Goal: Information Seeking & Learning: Learn about a topic

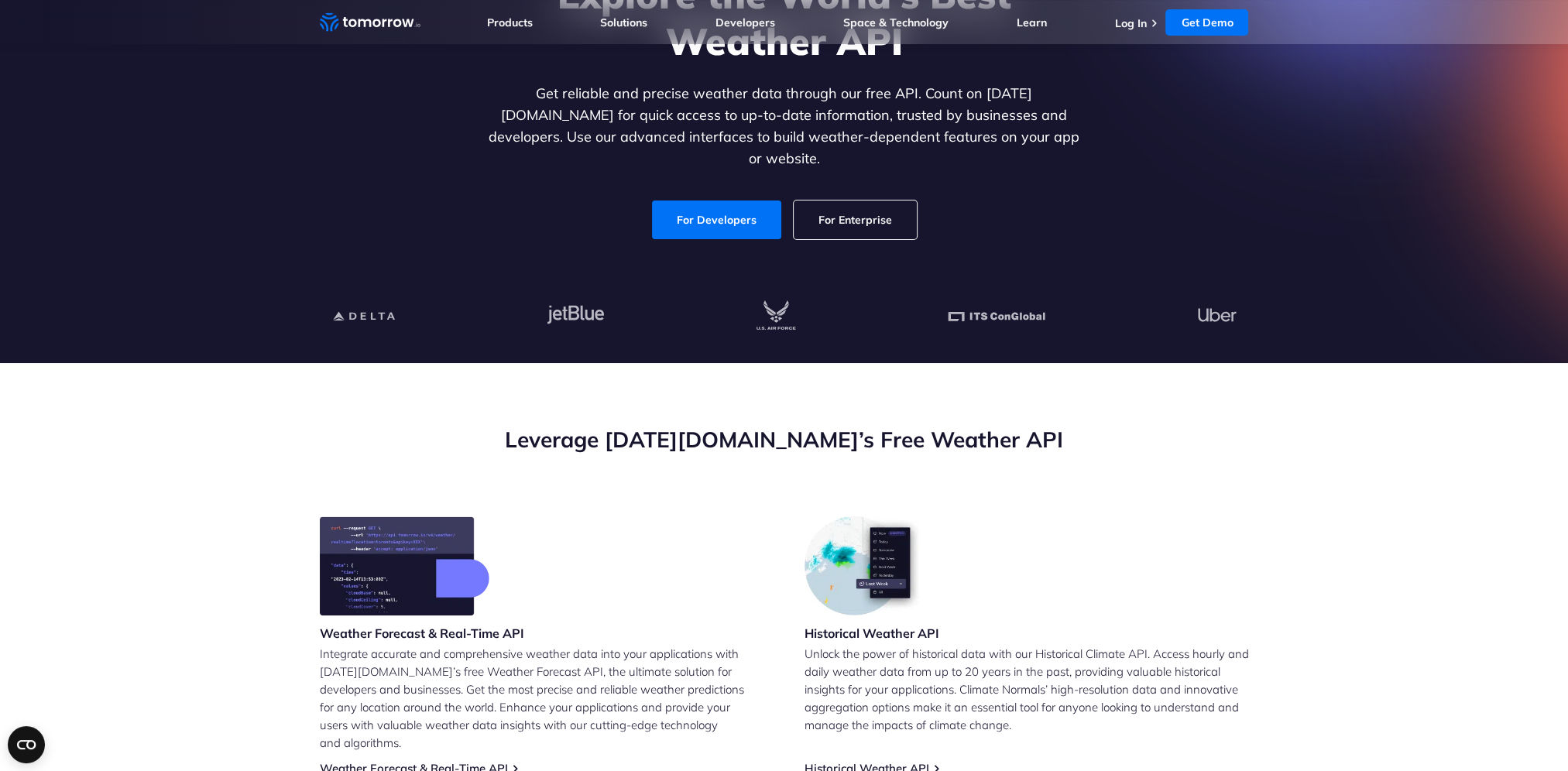
scroll to position [155, 0]
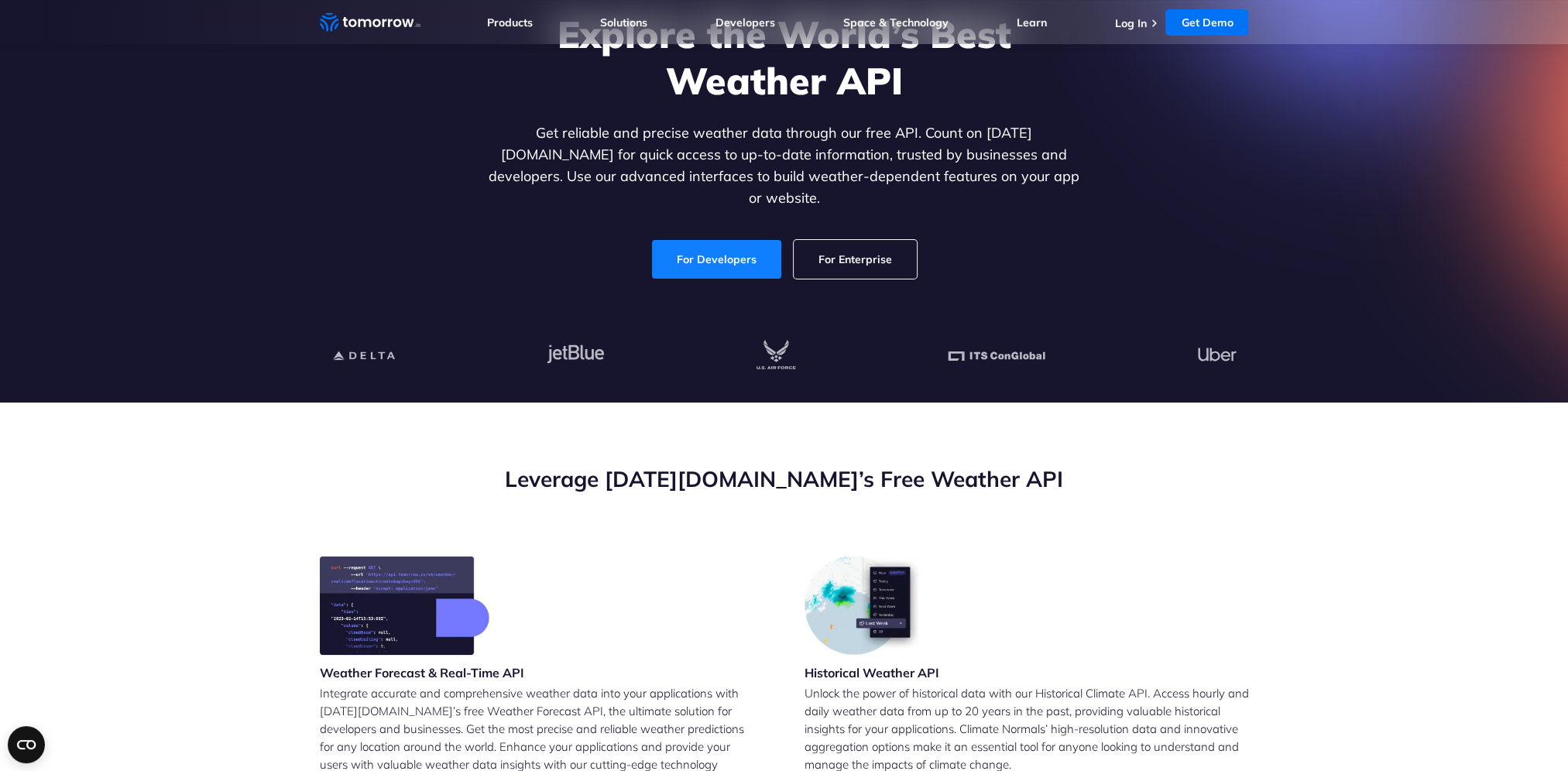
click at [759, 242] on link "For Developers" at bounding box center [716, 259] width 129 height 39
drag, startPoint x: 759, startPoint y: 242, endPoint x: 893, endPoint y: 220, distance: 135.7
click at [759, 242] on link "For Developers" at bounding box center [716, 259] width 129 height 39
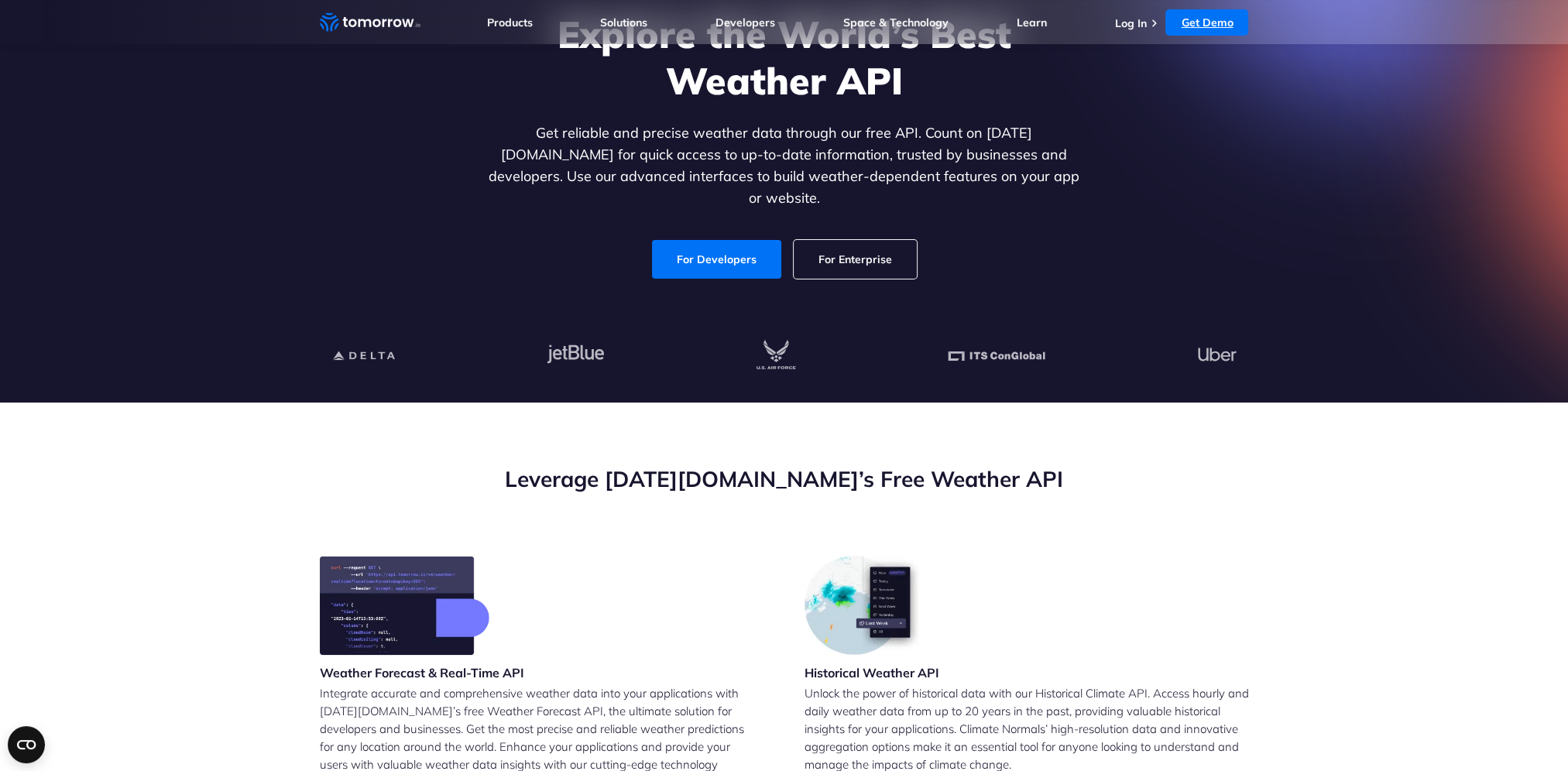
click at [1196, 23] on link "Get Demo" at bounding box center [1207, 22] width 83 height 26
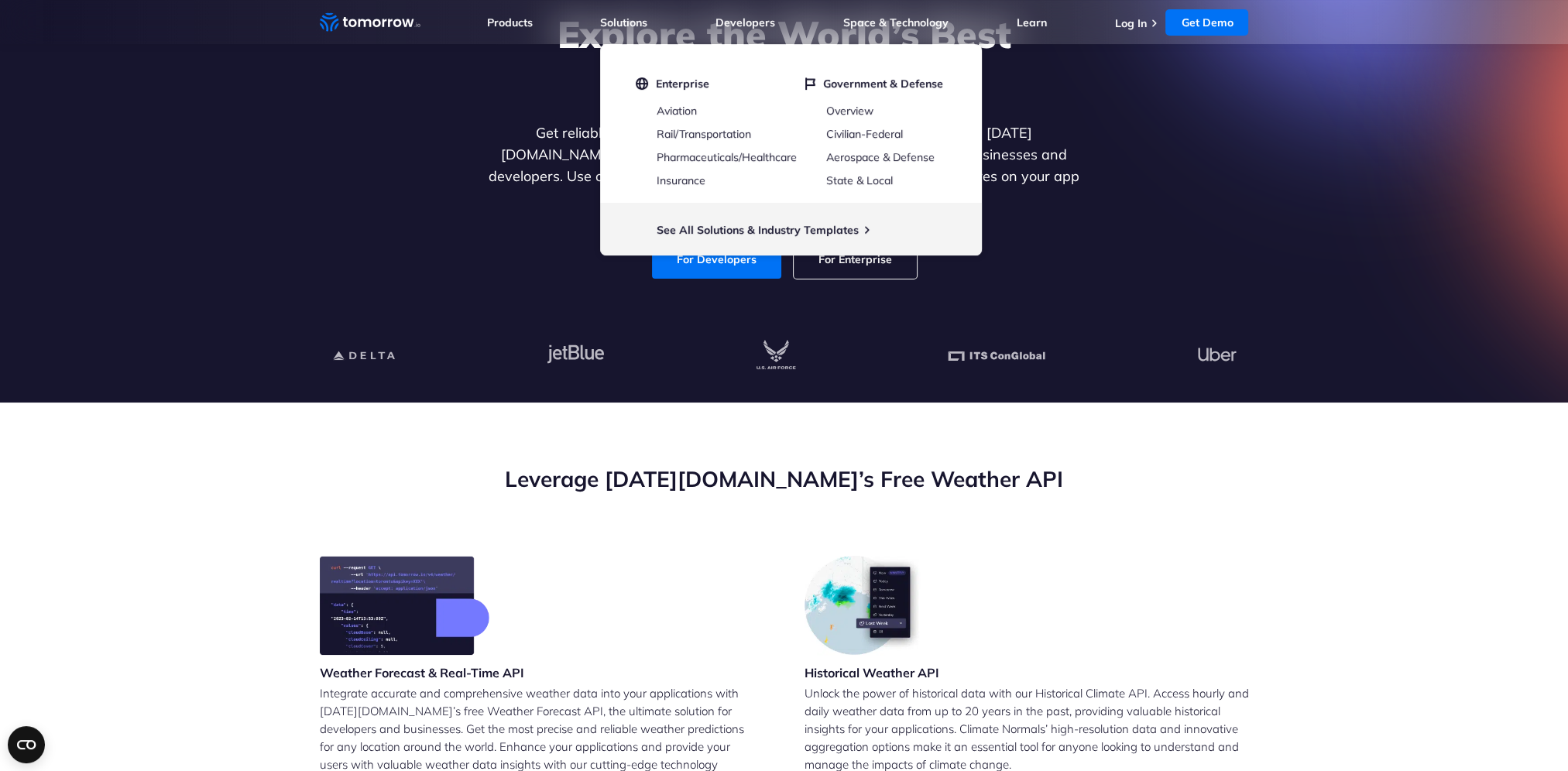
click at [539, 314] on div at bounding box center [784, 357] width 954 height 94
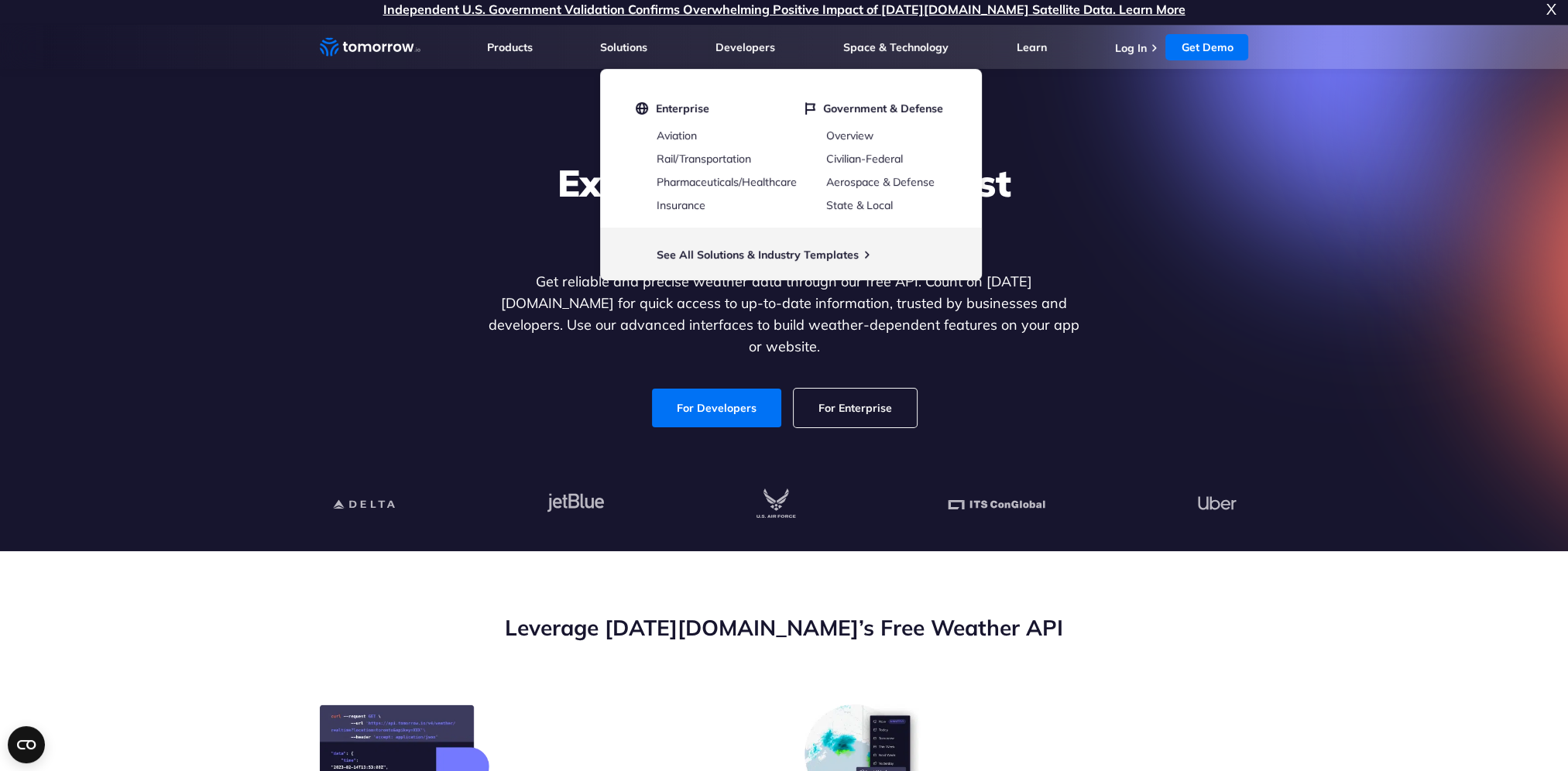
scroll to position [0, 0]
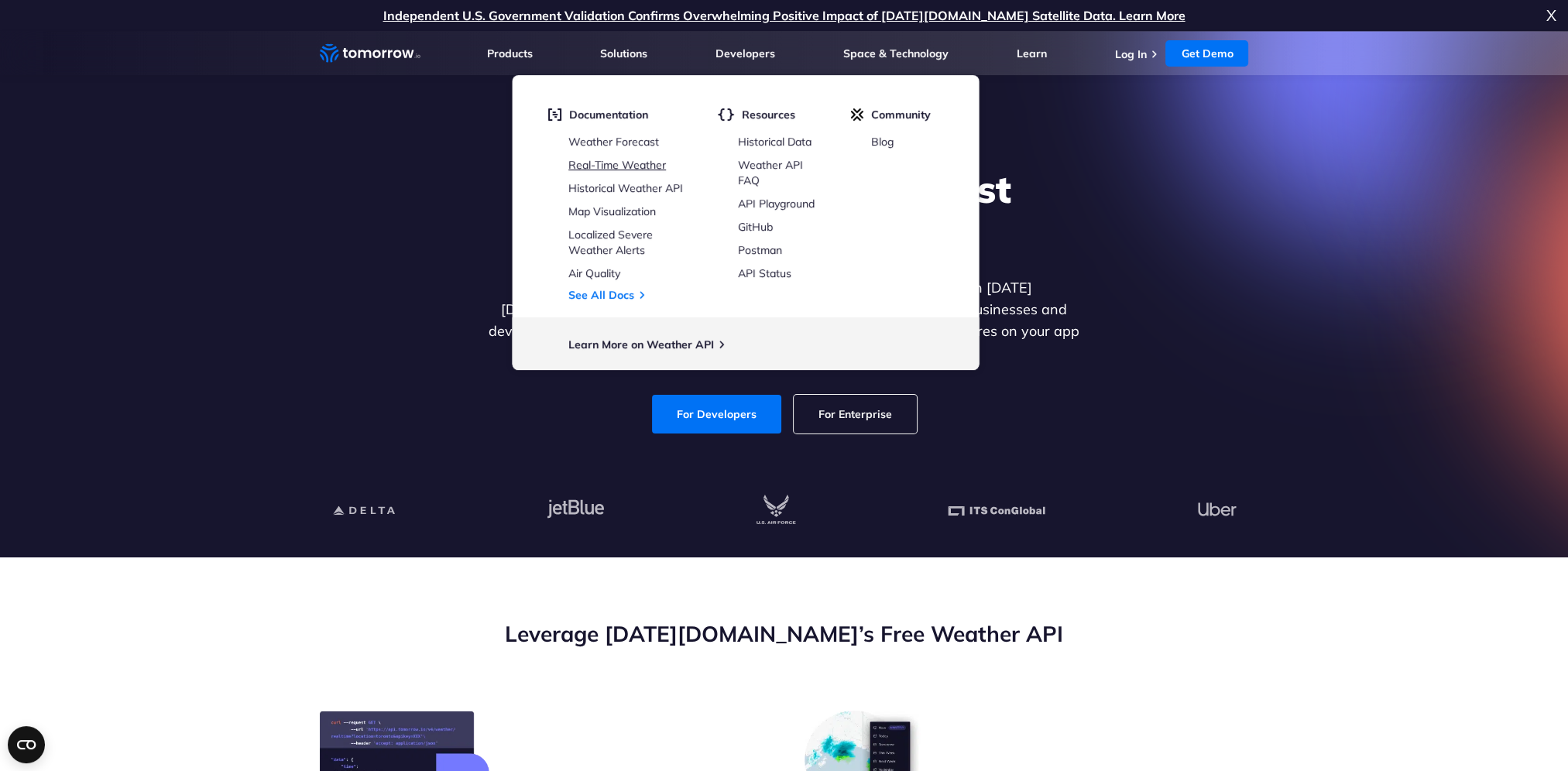
click at [620, 159] on link "Real-Time Weather" at bounding box center [617, 165] width 98 height 14
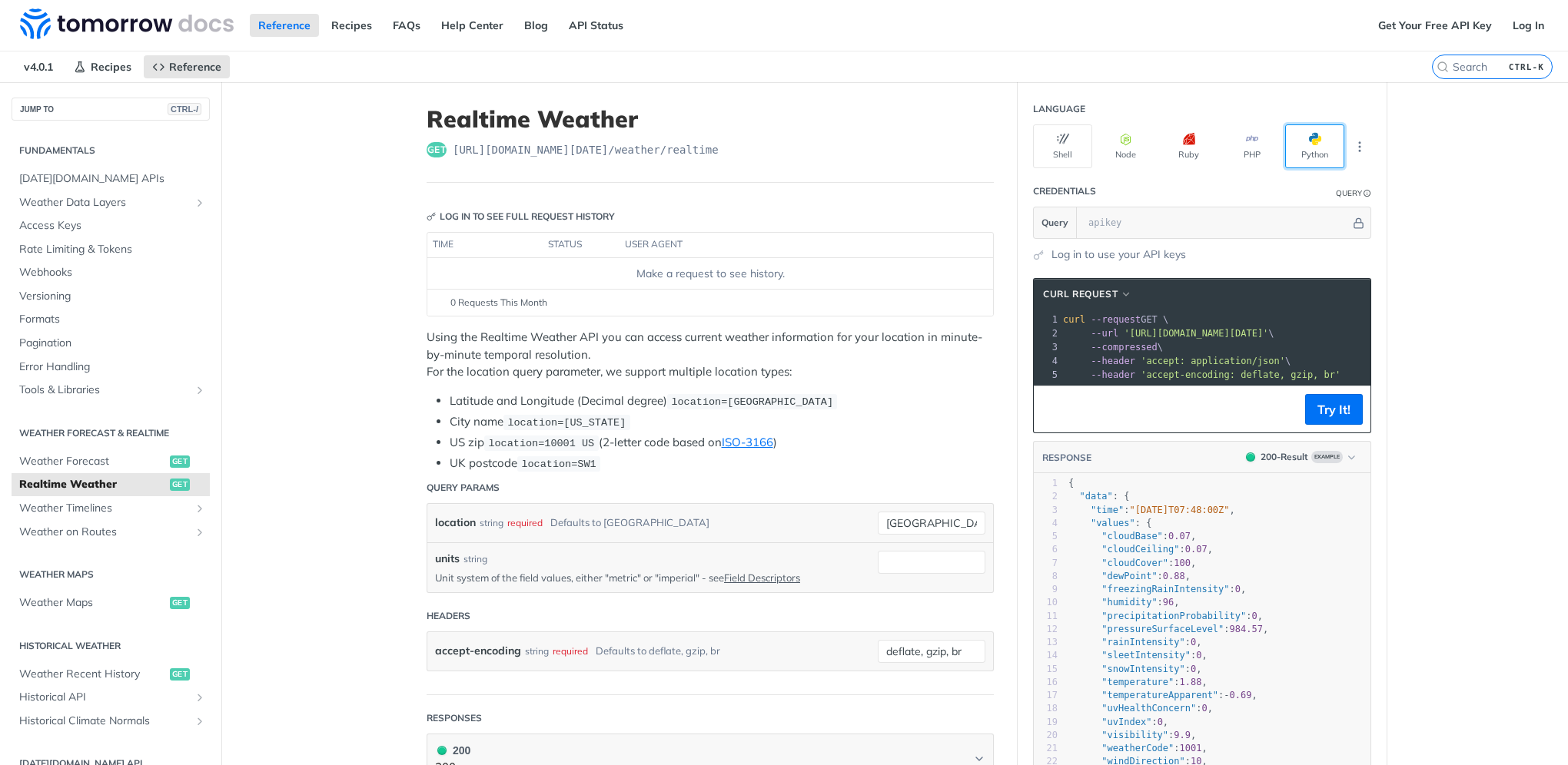
click at [1321, 143] on button "Python" at bounding box center [1315, 146] width 60 height 44
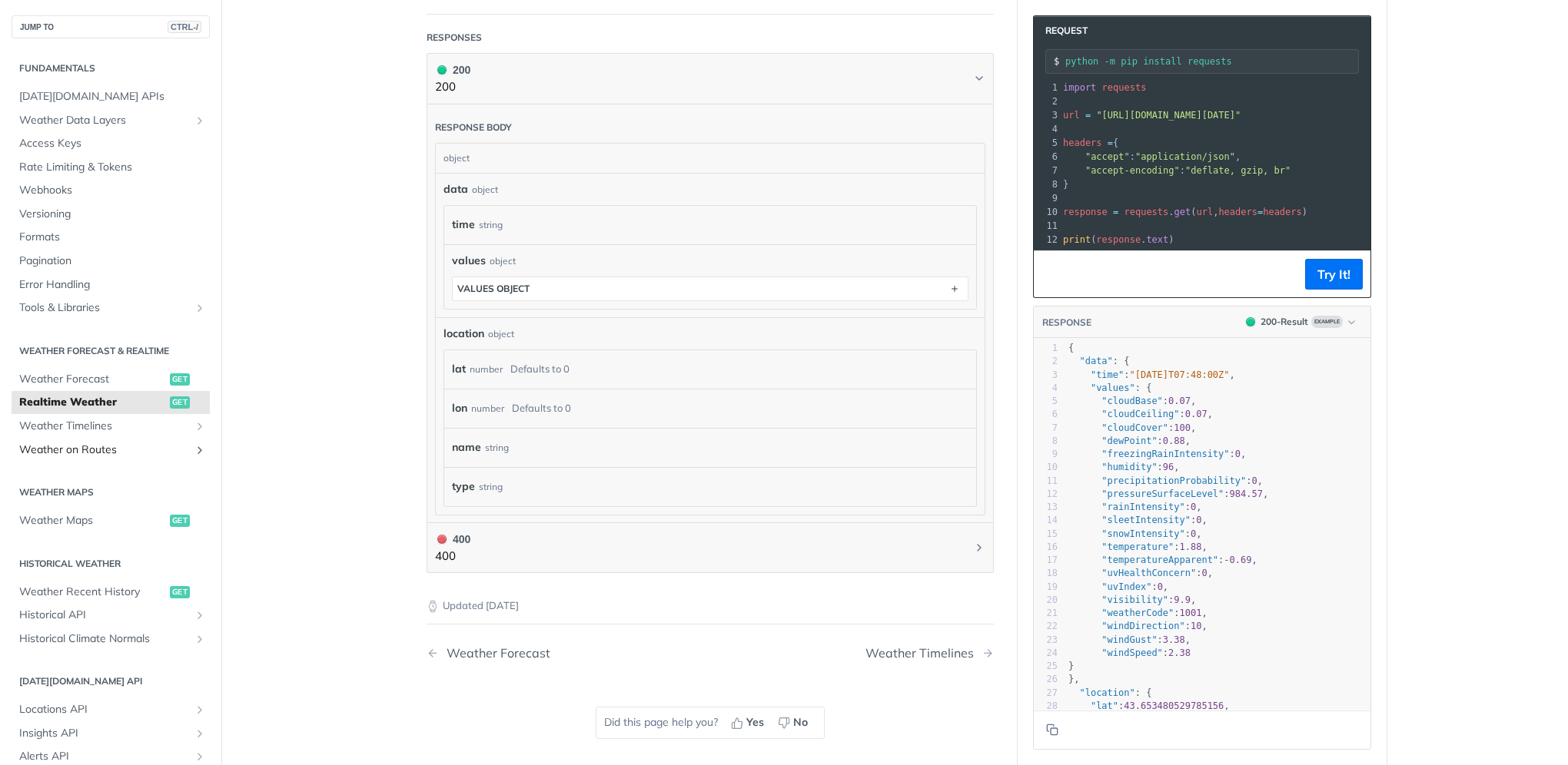
scroll to position [673, 0]
click at [46, 193] on span "Webhooks" at bounding box center [112, 190] width 187 height 15
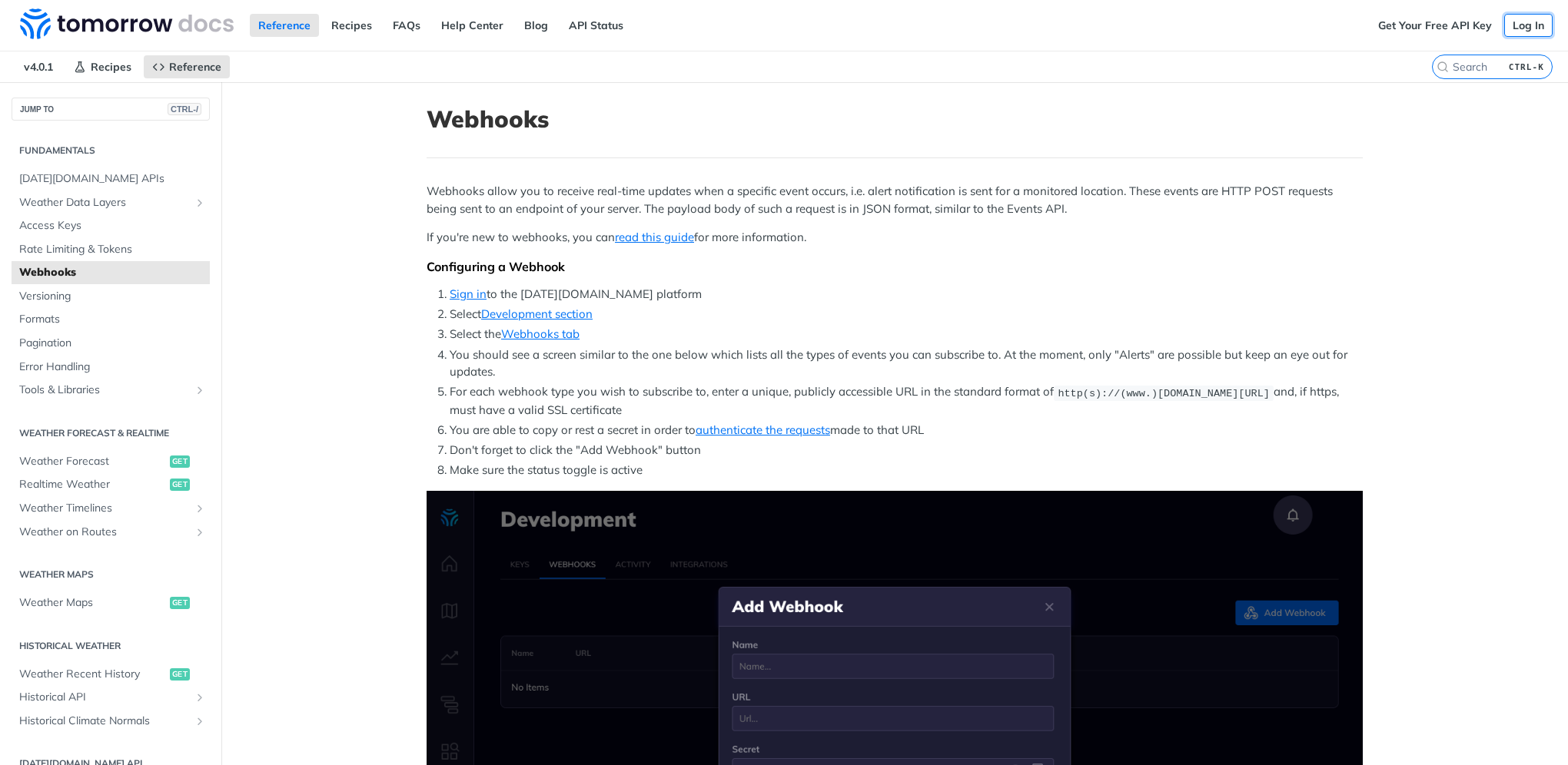
click at [1512, 30] on link "Log In" at bounding box center [1528, 25] width 49 height 23
